Goal: Navigation & Orientation: Find specific page/section

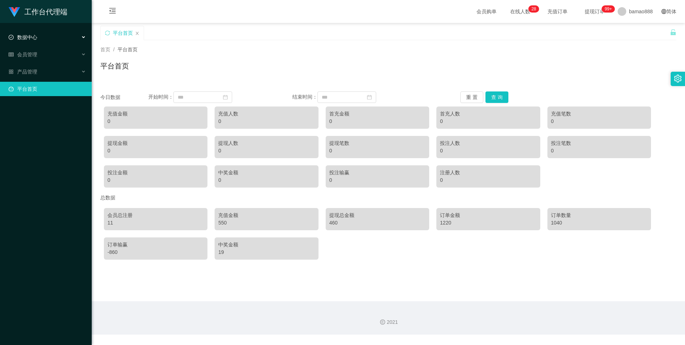
click at [42, 37] on div "数据中心" at bounding box center [46, 37] width 92 height 14
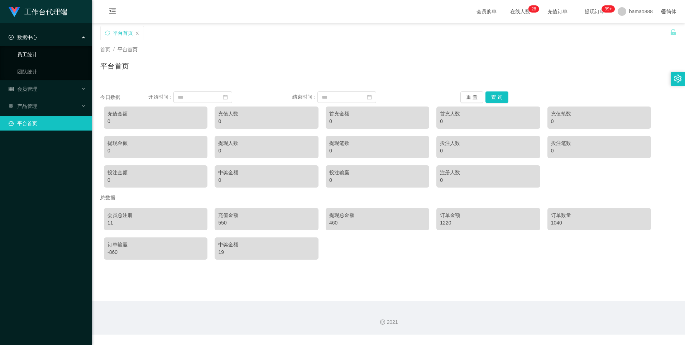
click at [43, 52] on link "员工统计" at bounding box center [51, 54] width 69 height 14
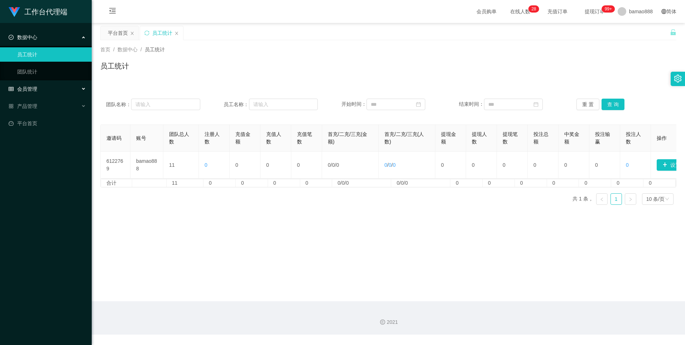
click at [44, 91] on div "会员管理" at bounding box center [46, 89] width 92 height 14
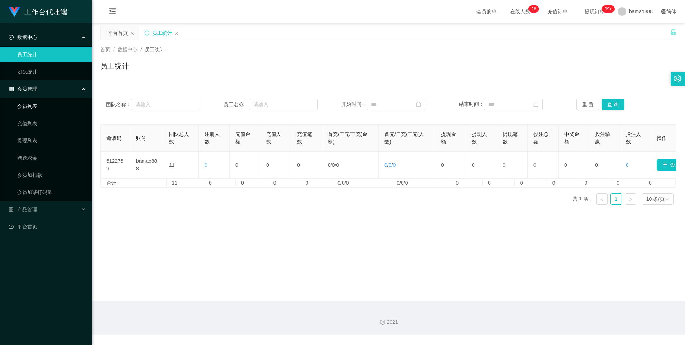
click at [45, 105] on link "会员列表" at bounding box center [51, 106] width 69 height 14
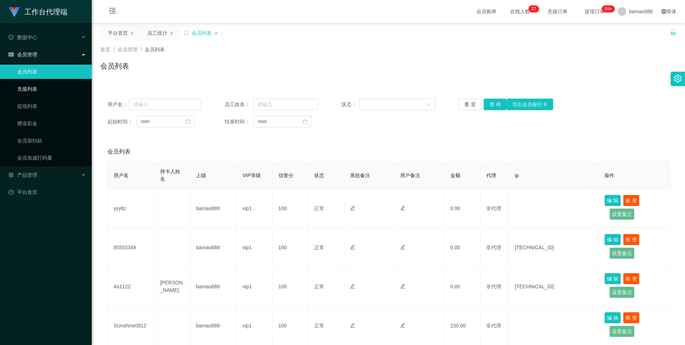
click at [33, 94] on link "充值列表" at bounding box center [51, 89] width 69 height 14
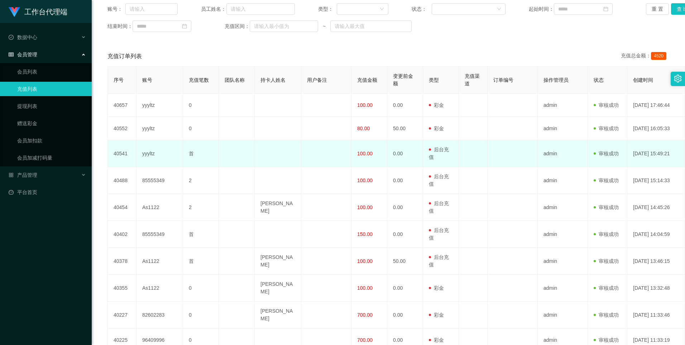
scroll to position [107, 0]
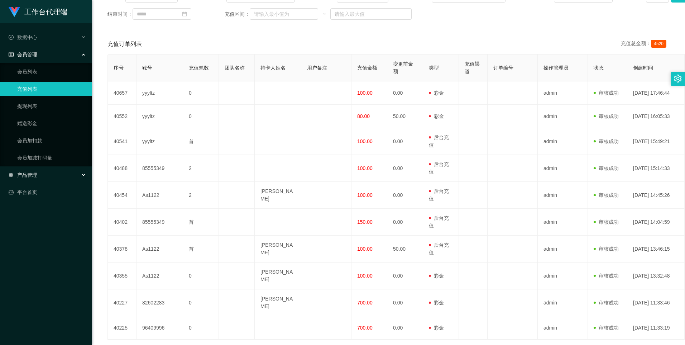
click at [39, 175] on div "产品管理" at bounding box center [46, 175] width 92 height 14
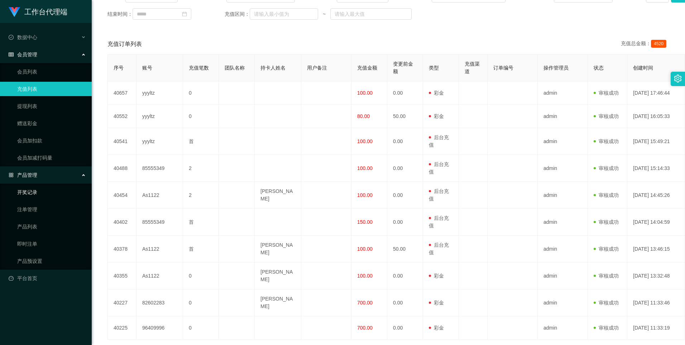
click at [43, 197] on link "开奖记录" at bounding box center [51, 192] width 69 height 14
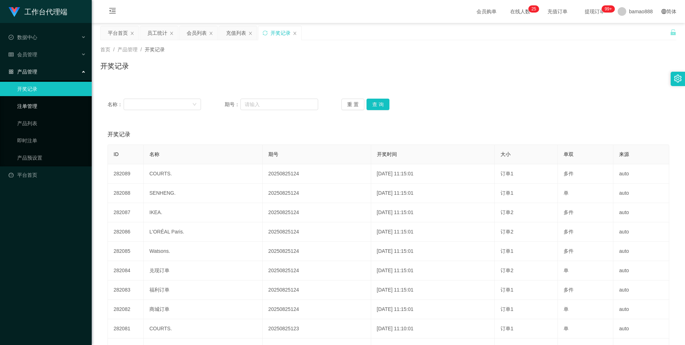
click at [43, 109] on link "注单管理" at bounding box center [51, 106] width 69 height 14
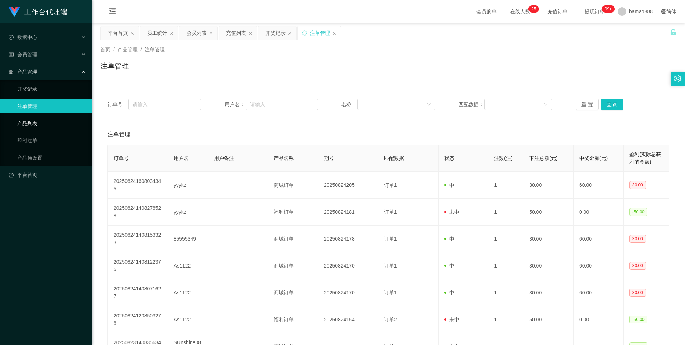
click at [47, 128] on link "产品列表" at bounding box center [51, 123] width 69 height 14
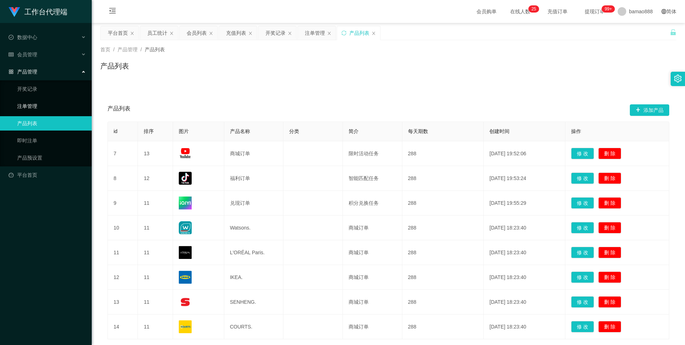
click at [32, 107] on link "注单管理" at bounding box center [51, 106] width 69 height 14
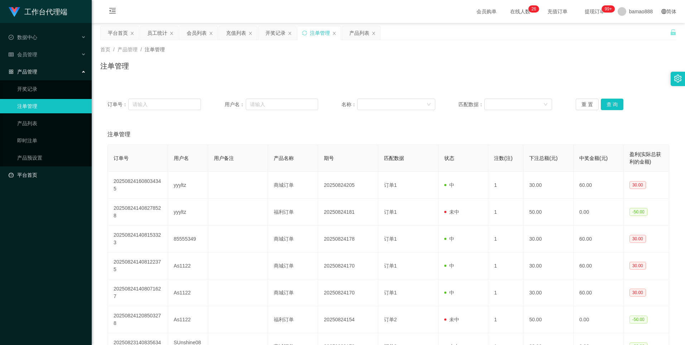
click at [38, 173] on link "平台首页" at bounding box center [47, 175] width 77 height 14
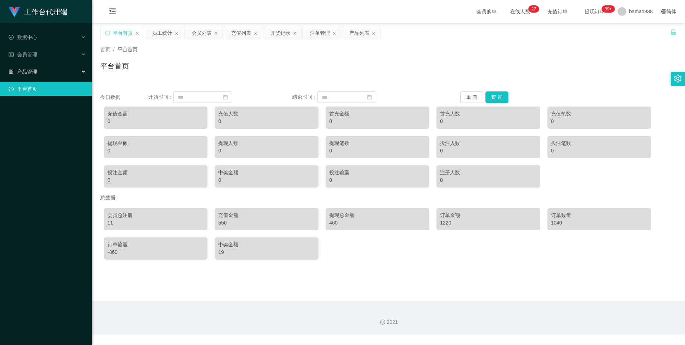
click at [50, 70] on div "产品管理" at bounding box center [46, 71] width 92 height 14
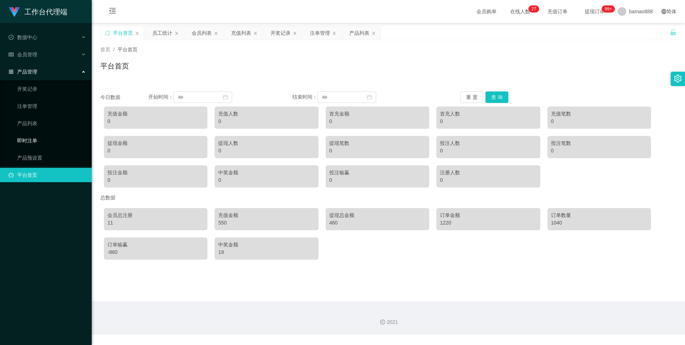
click at [43, 145] on link "即时注单" at bounding box center [51, 140] width 69 height 14
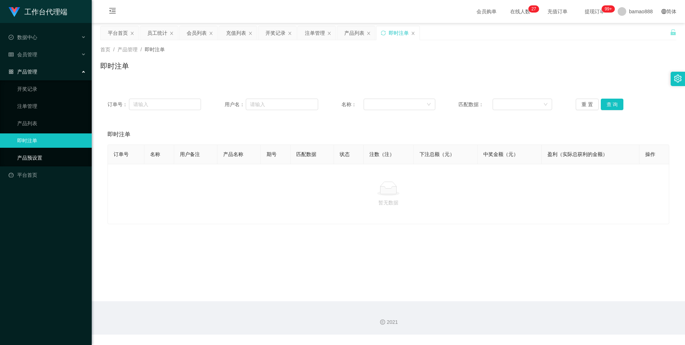
click at [39, 152] on link "产品预设置" at bounding box center [51, 157] width 69 height 14
